Goal: Information Seeking & Learning: Learn about a topic

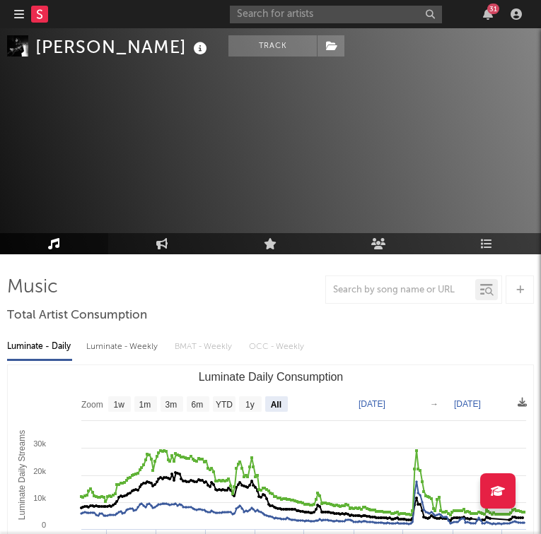
select select "All"
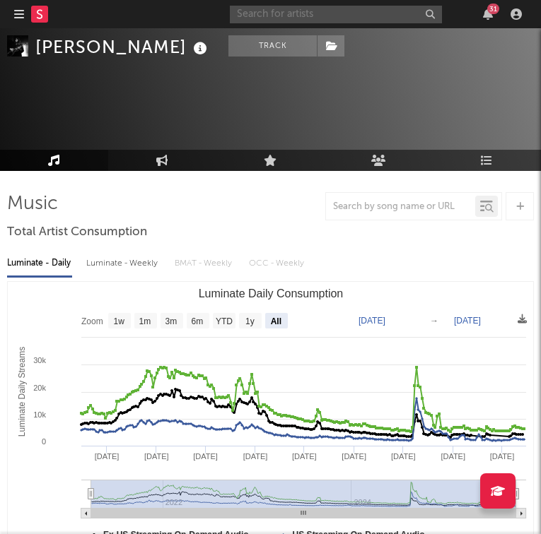
click at [274, 20] on input "text" at bounding box center [336, 15] width 212 height 18
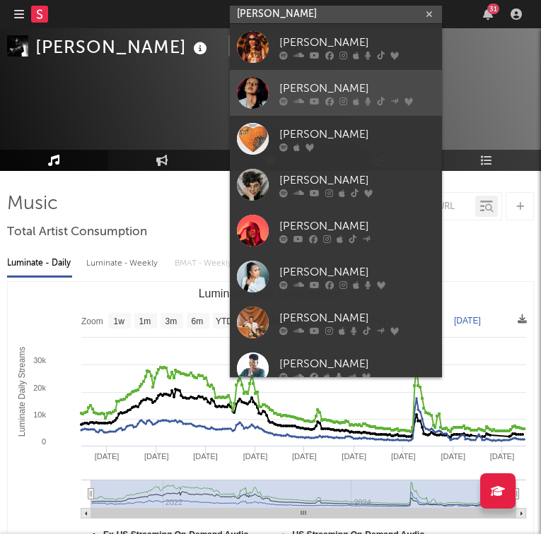
type input "[PERSON_NAME]"
click at [324, 76] on link "[PERSON_NAME]" at bounding box center [336, 93] width 212 height 46
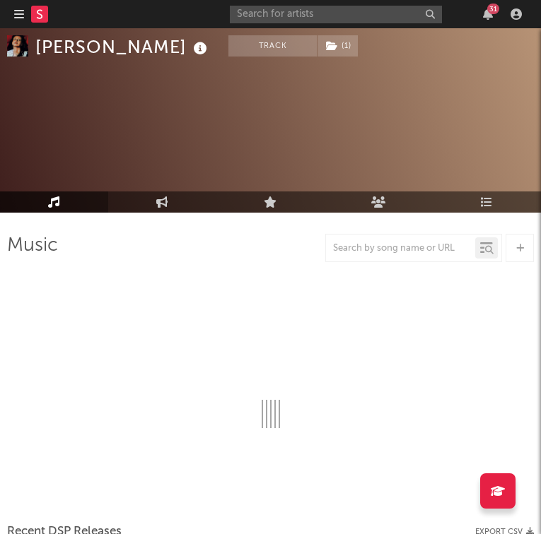
scroll to position [83, 0]
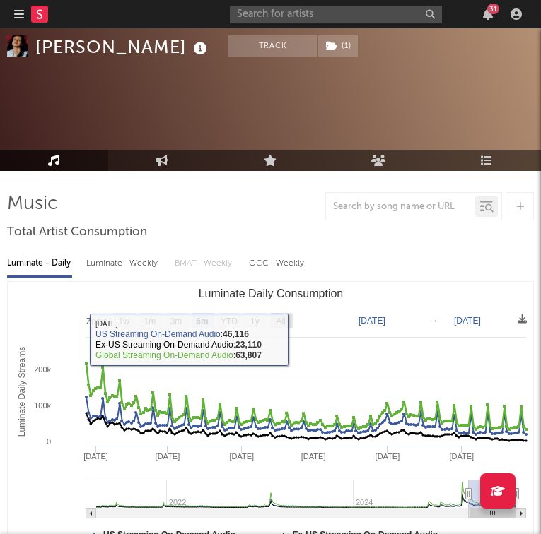
click at [284, 320] on text "All" at bounding box center [280, 322] width 9 height 10
select select "All"
type input "[DATE]"
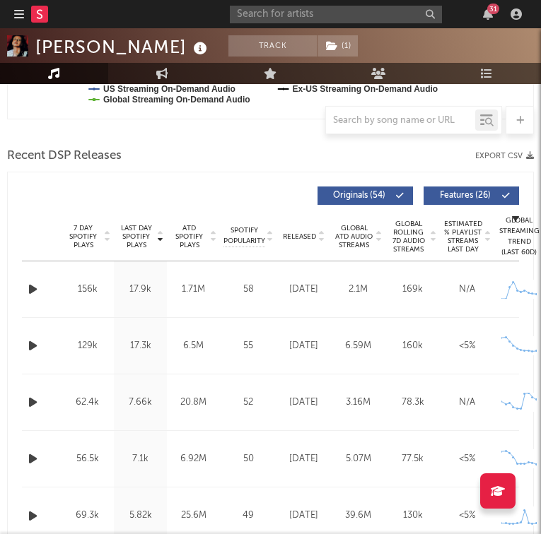
scroll to position [535, 0]
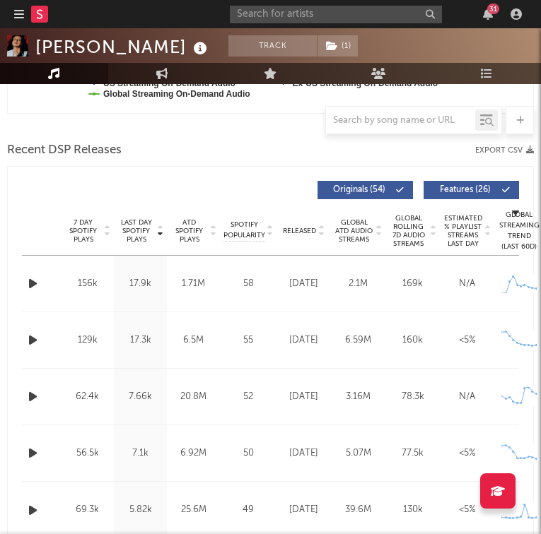
click at [33, 288] on icon "button" at bounding box center [32, 284] width 15 height 18
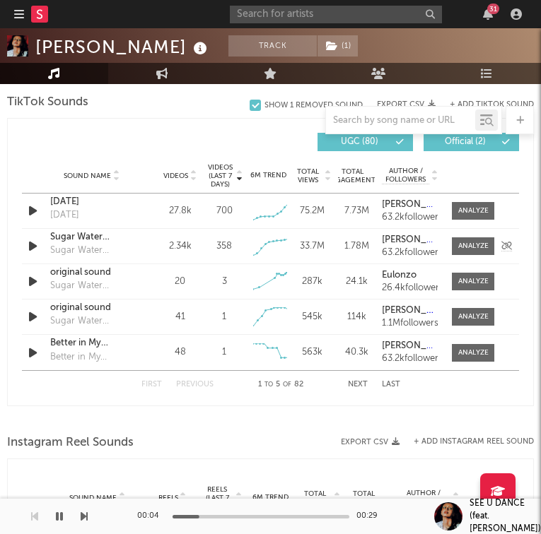
scroll to position [1041, 0]
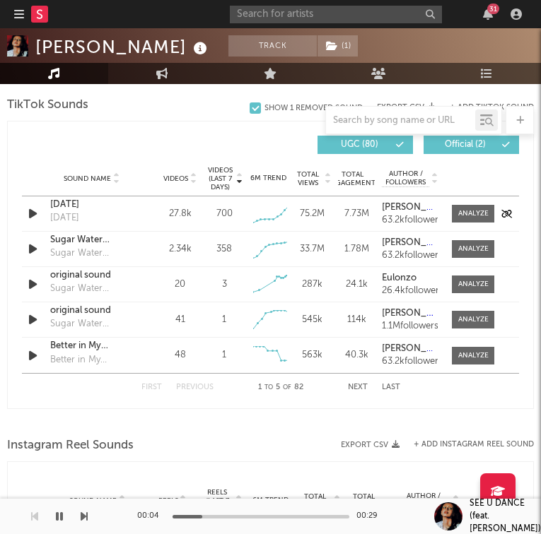
click at [35, 218] on icon "button" at bounding box center [32, 214] width 15 height 18
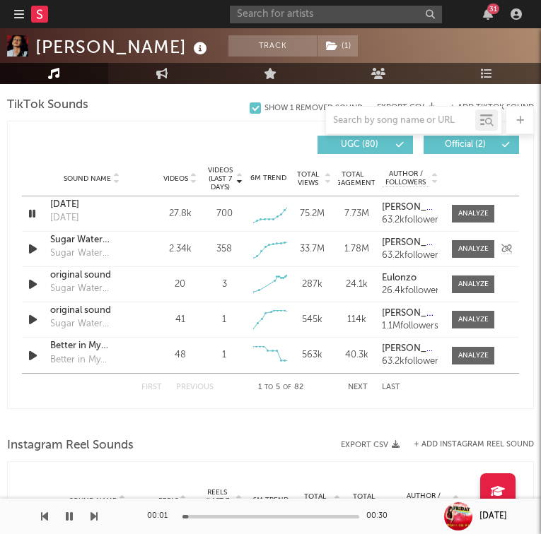
click at [33, 245] on icon "button" at bounding box center [32, 249] width 15 height 18
click at [33, 245] on icon "button" at bounding box center [31, 249] width 13 height 18
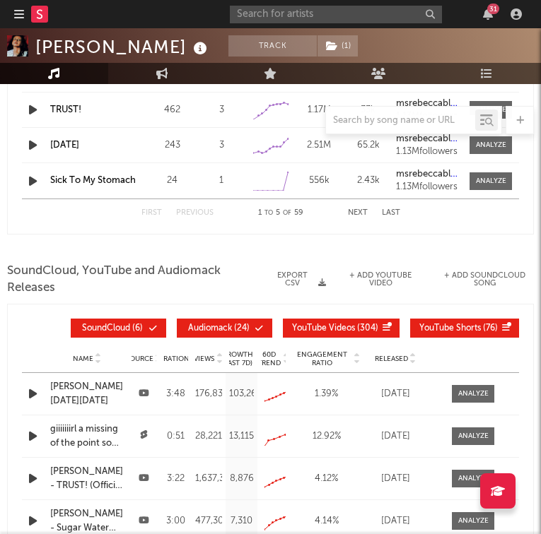
scroll to position [1619, 0]
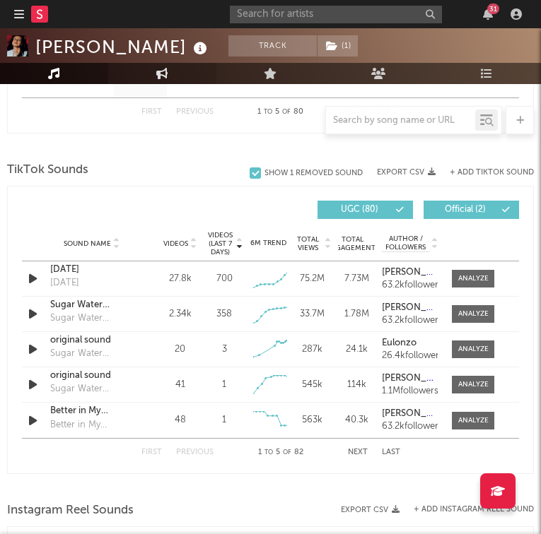
click at [153, 81] on link "Engagement" at bounding box center [162, 73] width 108 height 21
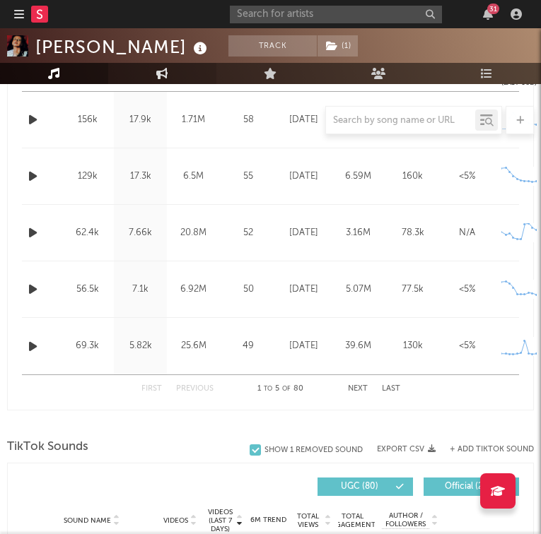
select select "1w"
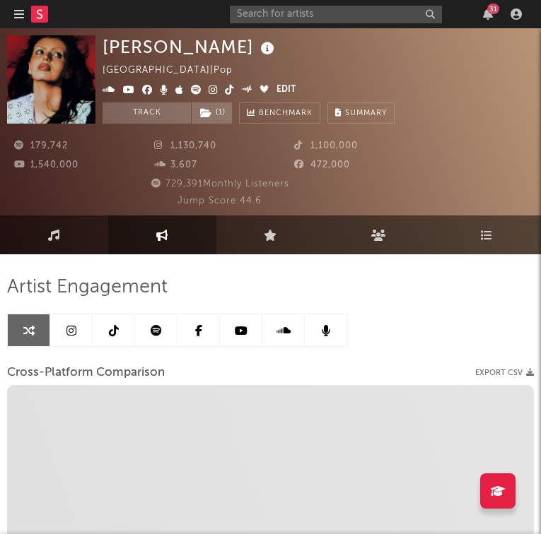
click at [225, 93] on icon at bounding box center [229, 90] width 9 height 10
select select "1m"
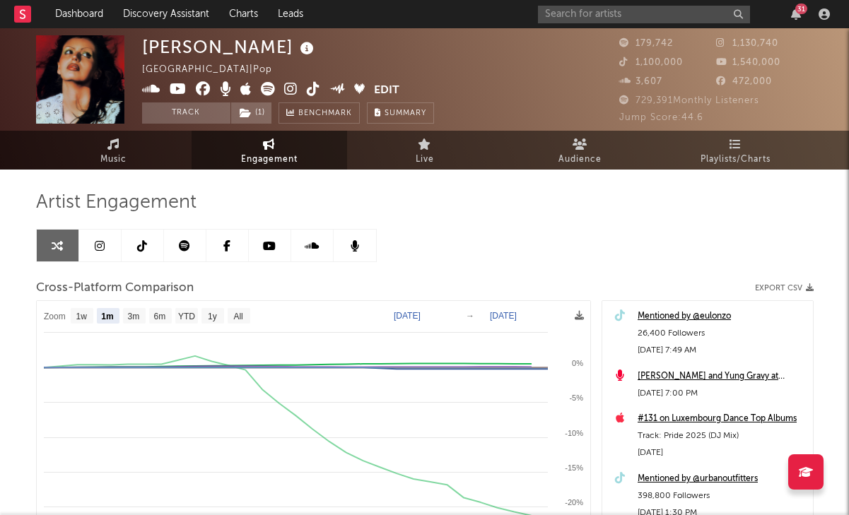
select select "1m"
click at [110, 143] on icon at bounding box center [113, 144] width 12 height 11
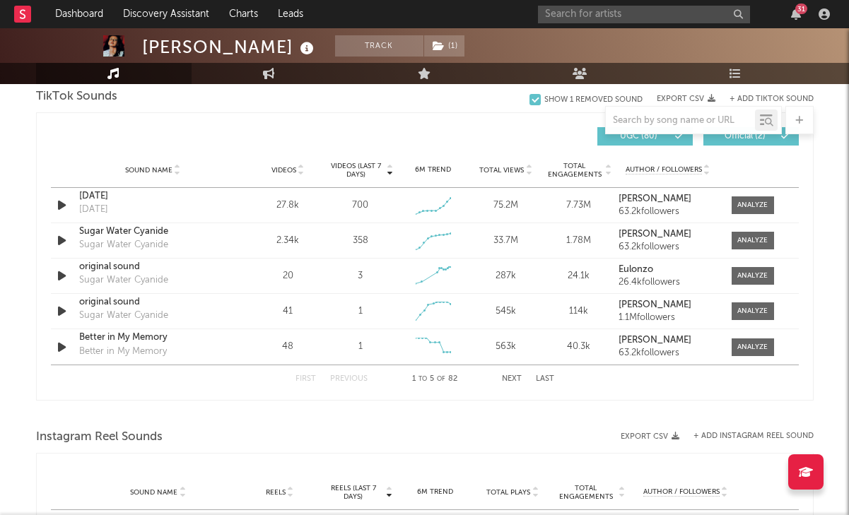
scroll to position [964, 0]
click at [131, 232] on div "Sugar Water Cyanide" at bounding box center [153, 232] width 148 height 14
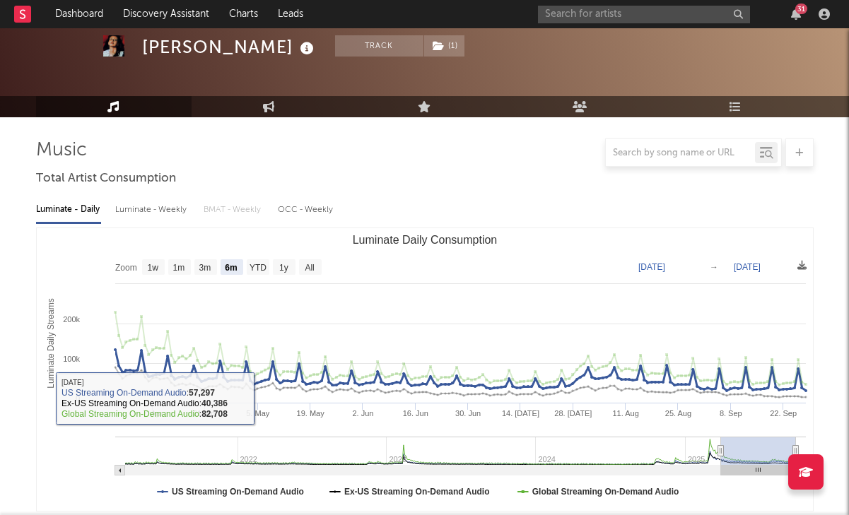
scroll to position [37, 0]
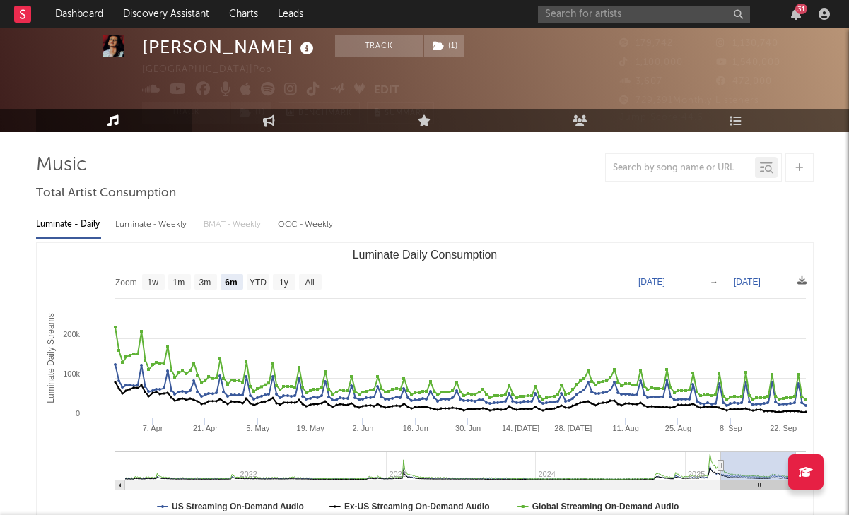
click at [246, 274] on rect "Luminate Daily Consumption" at bounding box center [425, 384] width 776 height 283
click at [276, 282] on rect "Luminate Daily Consumption" at bounding box center [284, 282] width 23 height 16
select select "1y"
type input "[DATE]"
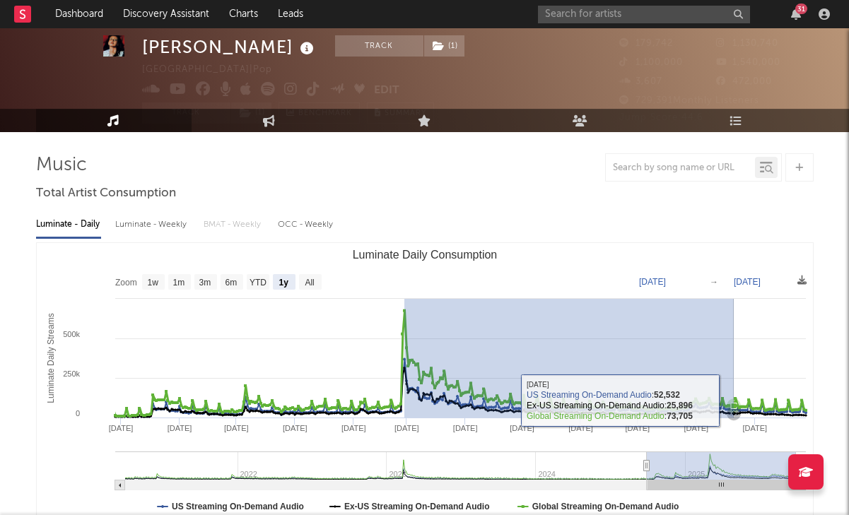
drag, startPoint x: 404, startPoint y: 399, endPoint x: 739, endPoint y: 403, distance: 335.0
click at [540, 403] on g "Luminate Daily Consumption" at bounding box center [460, 395] width 694 height 170
select select "6m"
type input "[DATE]"
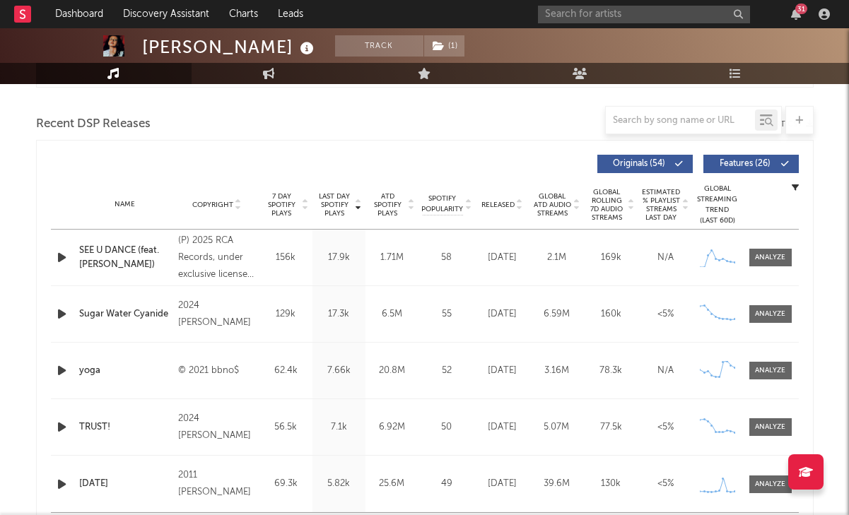
scroll to position [469, 0]
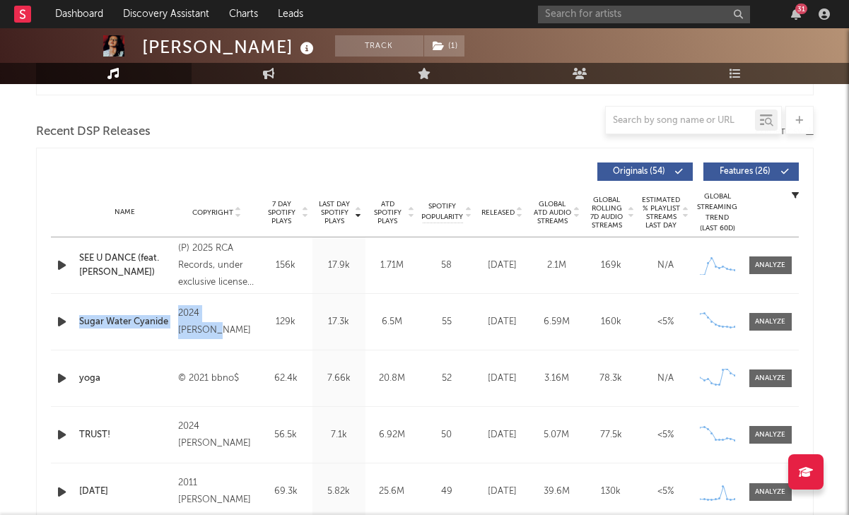
drag, startPoint x: 177, startPoint y: 323, endPoint x: 72, endPoint y: 317, distance: 104.8
click at [72, 317] on div "Name Sugar Water Cyanide Copyright 2024 [PERSON_NAME] Label [PERSON_NAME] Album…" at bounding box center [425, 322] width 748 height 56
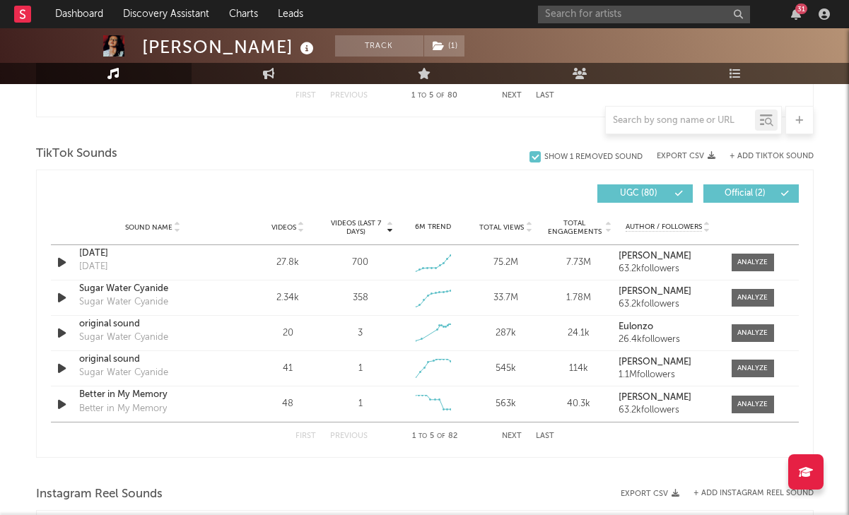
scroll to position [909, 0]
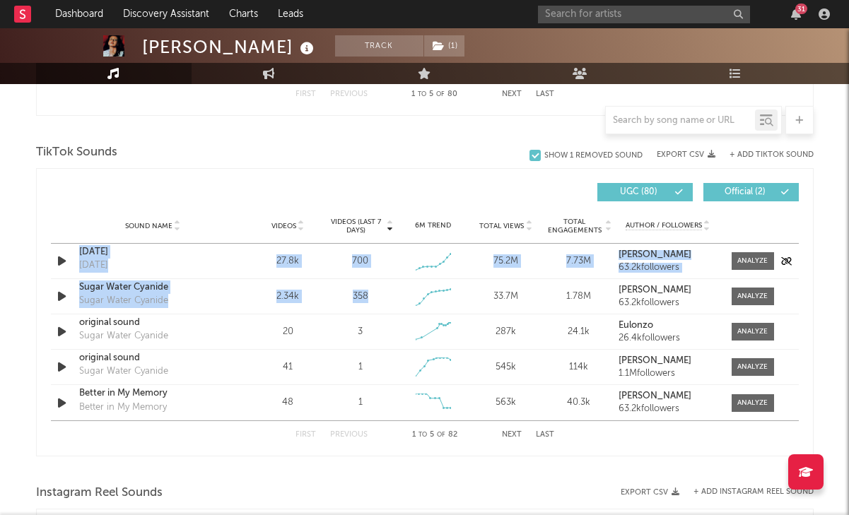
drag, startPoint x: 372, startPoint y: 293, endPoint x: 78, endPoint y: 256, distance: 296.4
click at [78, 256] on div "Sound Name [DATE] [DATE] Videos 27.8k Videos (last 7 days) 700 Weekly Growth % …" at bounding box center [425, 332] width 748 height 177
copy div "[DATE] [DATE] Videos 27.8k Videos (last 7 days) 700 Weekly Growth % + 133 % 6M …"
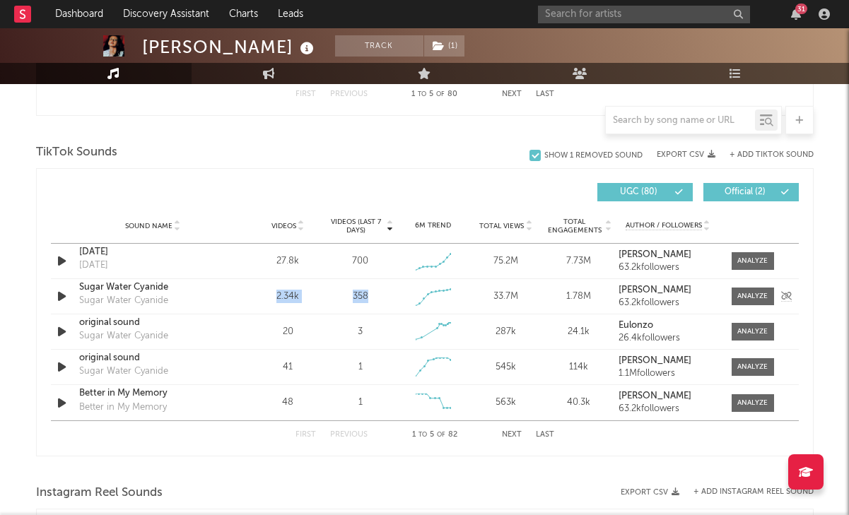
drag, startPoint x: 366, startPoint y: 294, endPoint x: 262, endPoint y: 294, distance: 104.6
click at [262, 294] on div "Sound Name Sugar Water Cyanide Sugar Water Cyanide Videos 2.34k Videos (last 7 …" at bounding box center [425, 296] width 748 height 35
copy div "2.34k Videos (last 7 days) 358"
drag, startPoint x: 74, startPoint y: 284, endPoint x: 182, endPoint y: 284, distance: 108.1
click at [182, 284] on div "Sound Name Sugar Water Cyanide Sugar Water Cyanide Videos 2.34k Videos (last 7 …" at bounding box center [425, 296] width 748 height 35
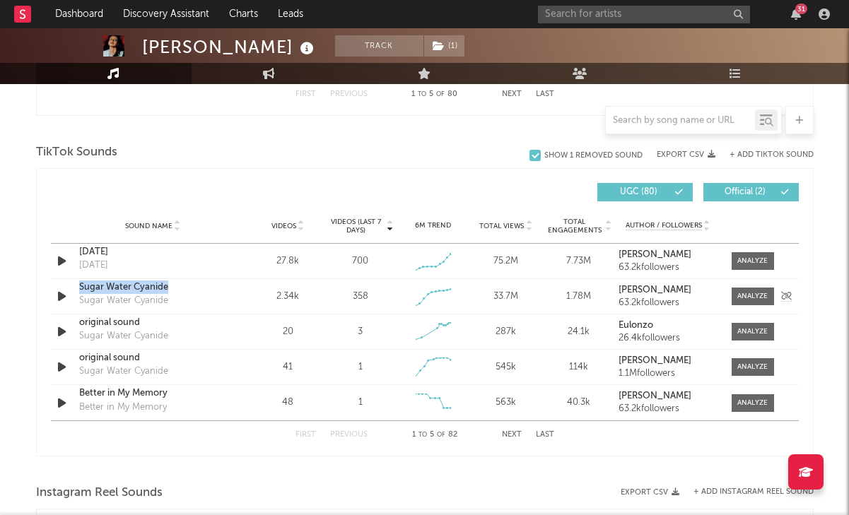
copy div "Sugar Water Cyanide"
